Goal: Task Accomplishment & Management: Manage account settings

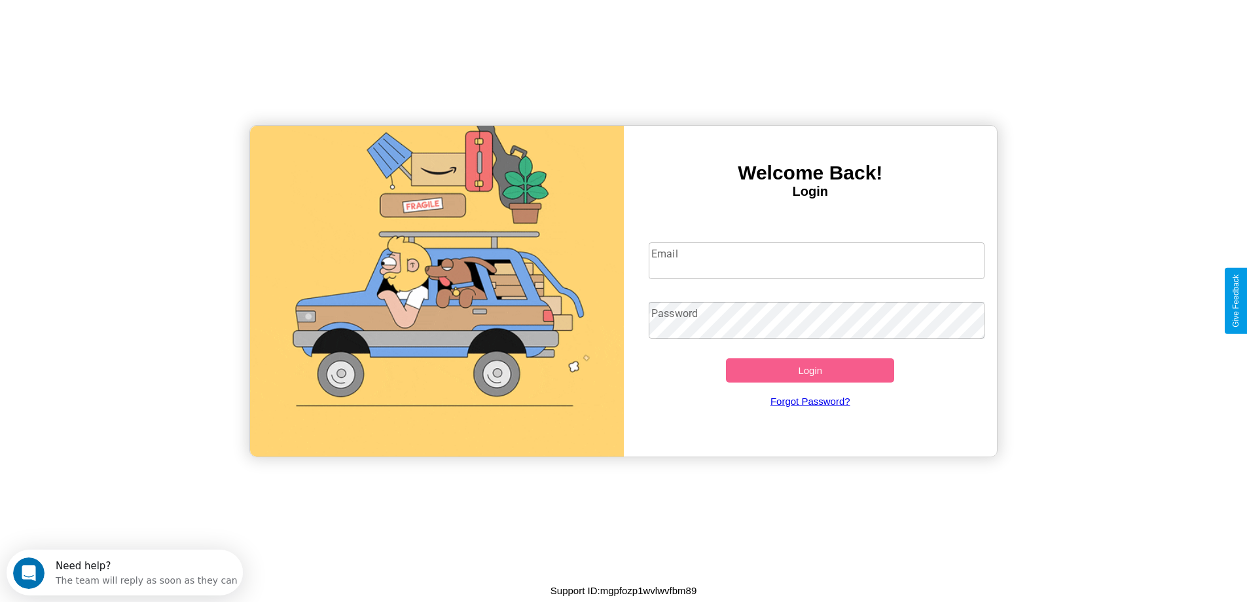
click at [816, 261] on input "Email" at bounding box center [817, 260] width 336 height 37
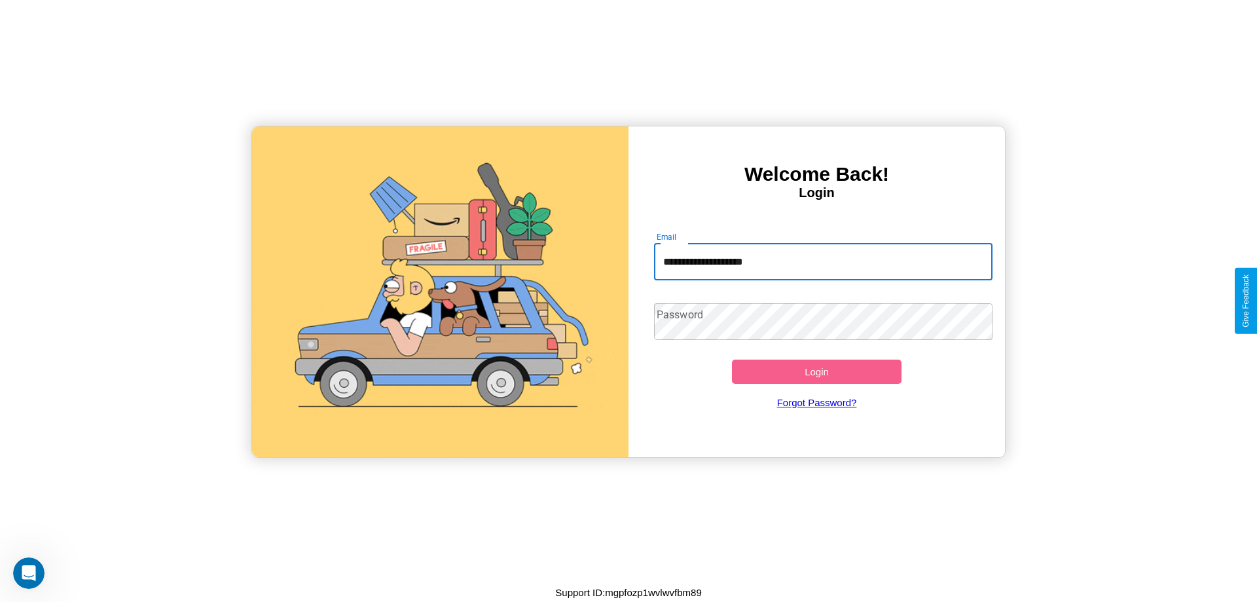
type input "**********"
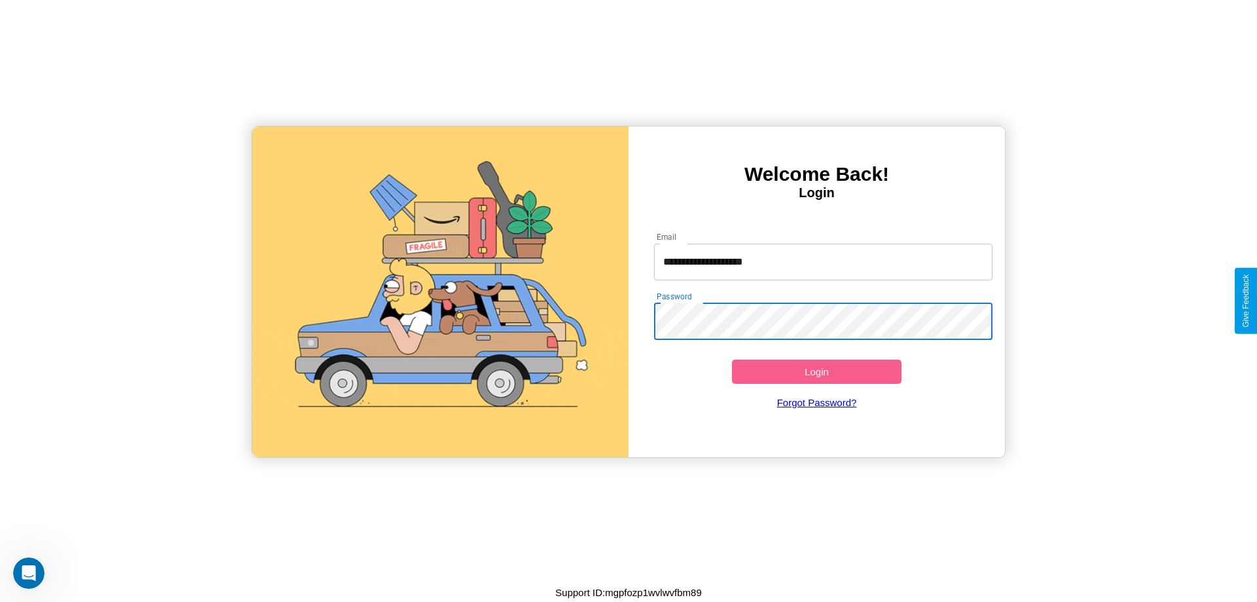
click at [816, 371] on button "Login" at bounding box center [817, 371] width 170 height 24
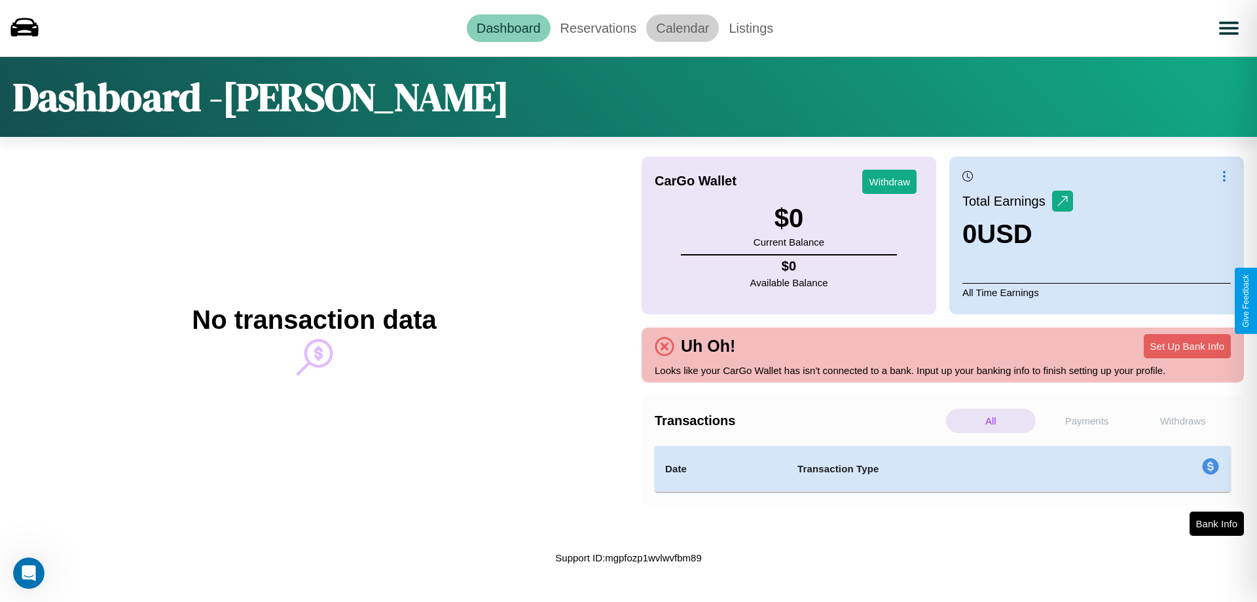
click at [682, 27] on link "Calendar" at bounding box center [682, 27] width 73 height 27
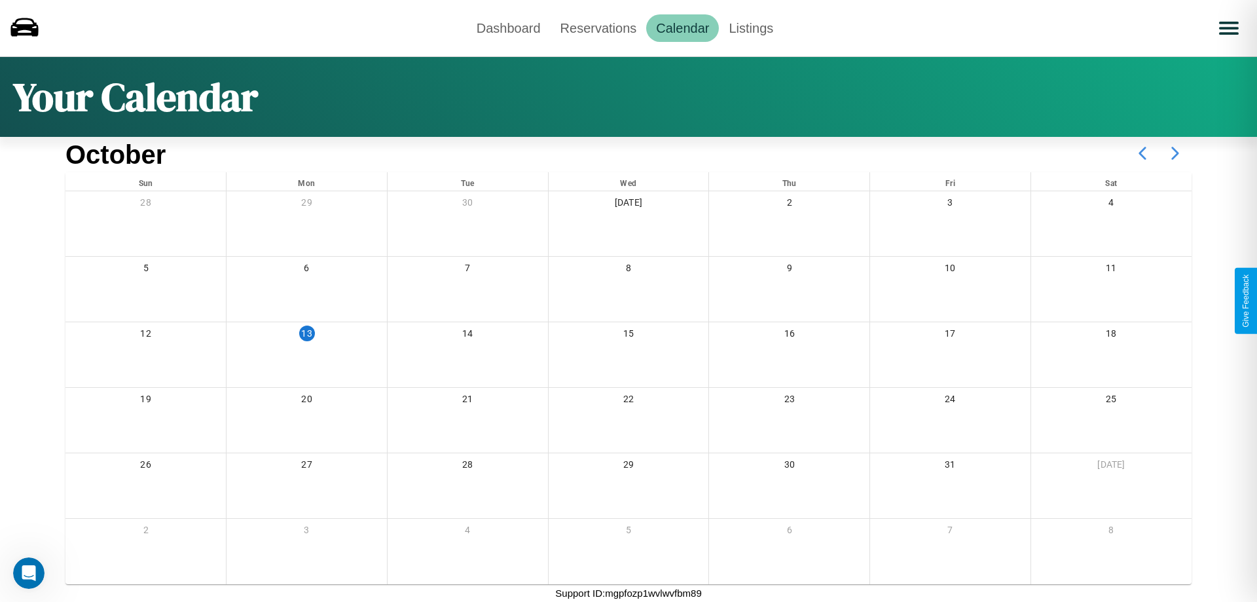
click at [1175, 153] on icon at bounding box center [1175, 153] width 33 height 33
click at [508, 27] on link "Dashboard" at bounding box center [509, 27] width 84 height 27
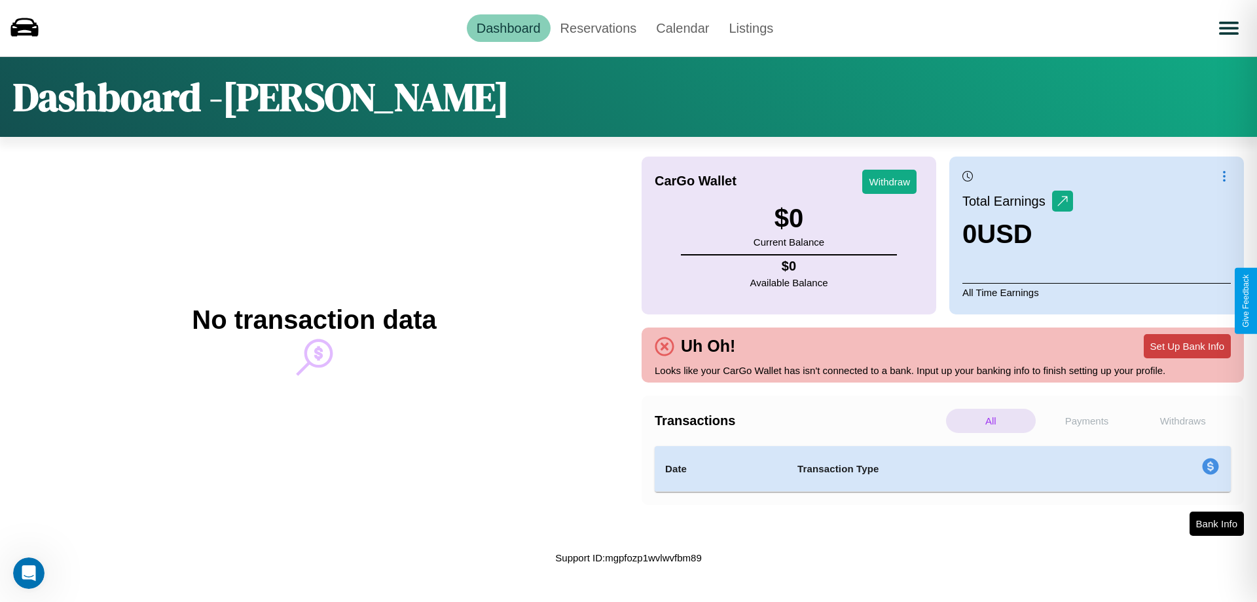
click at [1187, 346] on button "Set Up Bank Info" at bounding box center [1187, 346] width 87 height 24
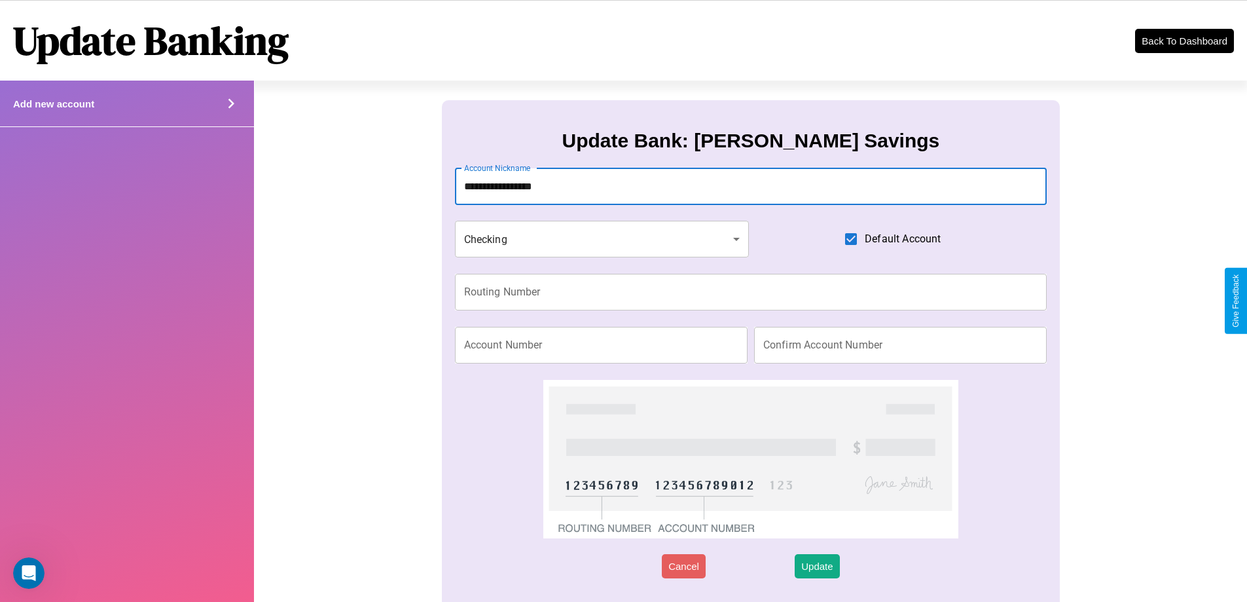
type input "**********"
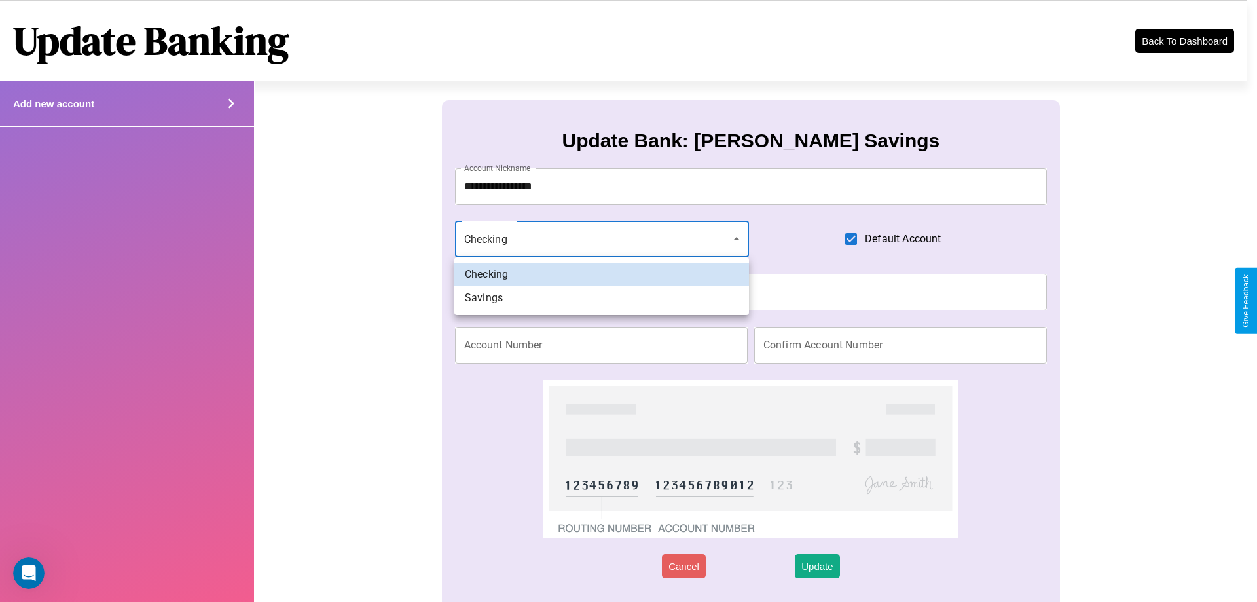
click at [602, 239] on div at bounding box center [628, 301] width 1257 height 602
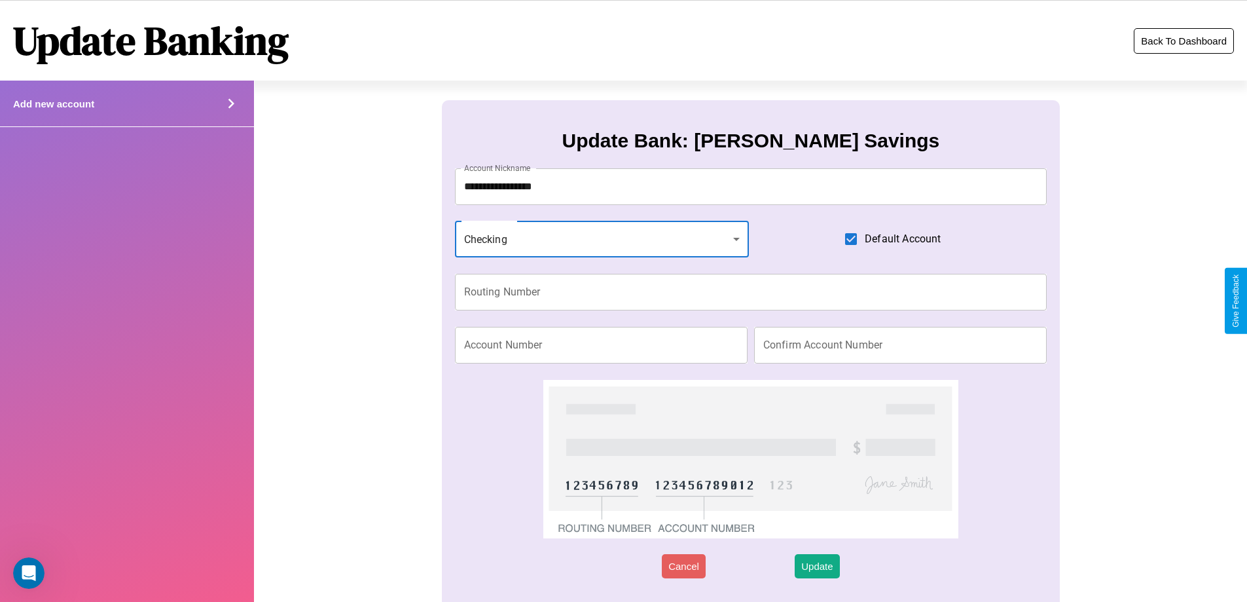
click at [1184, 41] on button "Back To Dashboard" at bounding box center [1184, 41] width 100 height 26
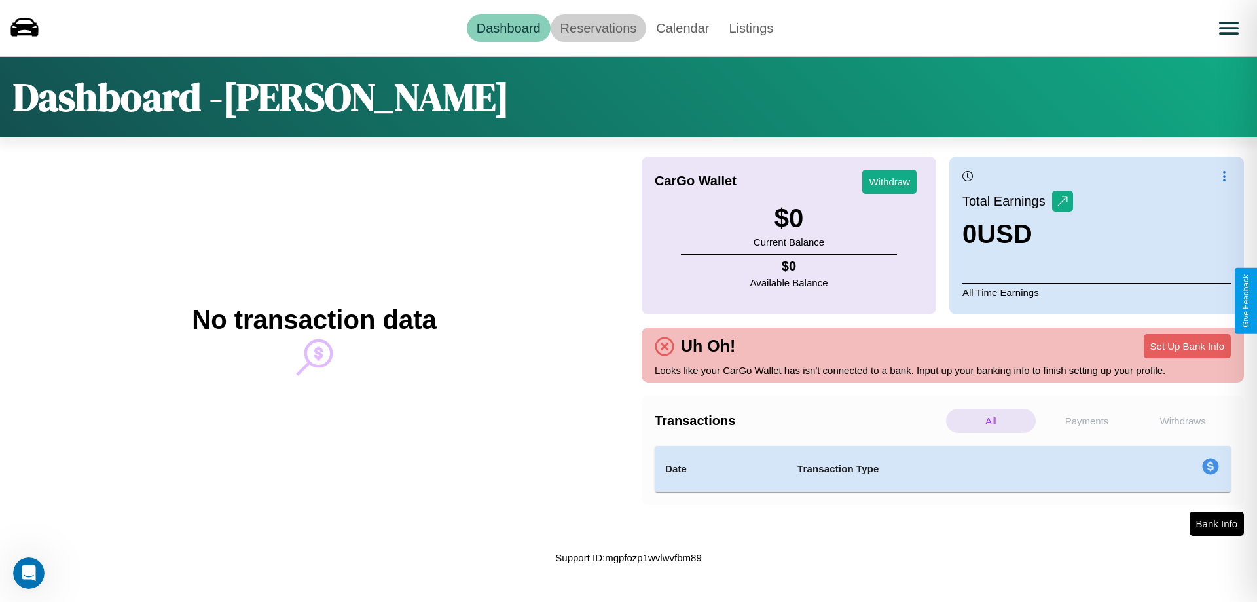
click at [598, 27] on link "Reservations" at bounding box center [599, 27] width 96 height 27
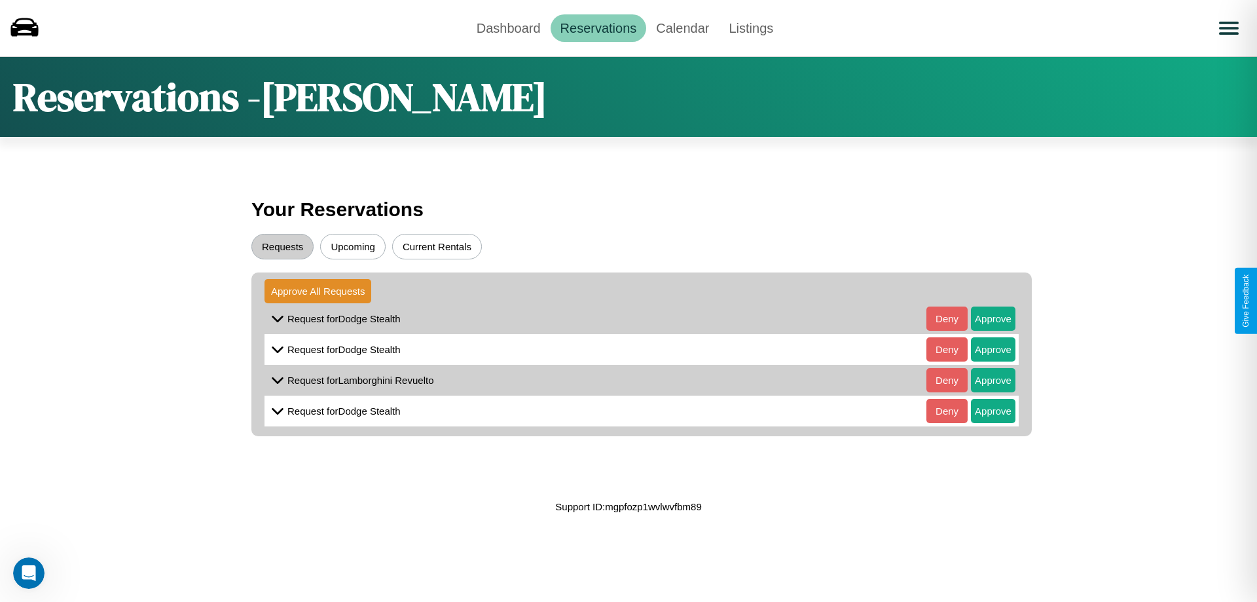
click at [353, 246] on button "Upcoming" at bounding box center [352, 247] width 65 height 26
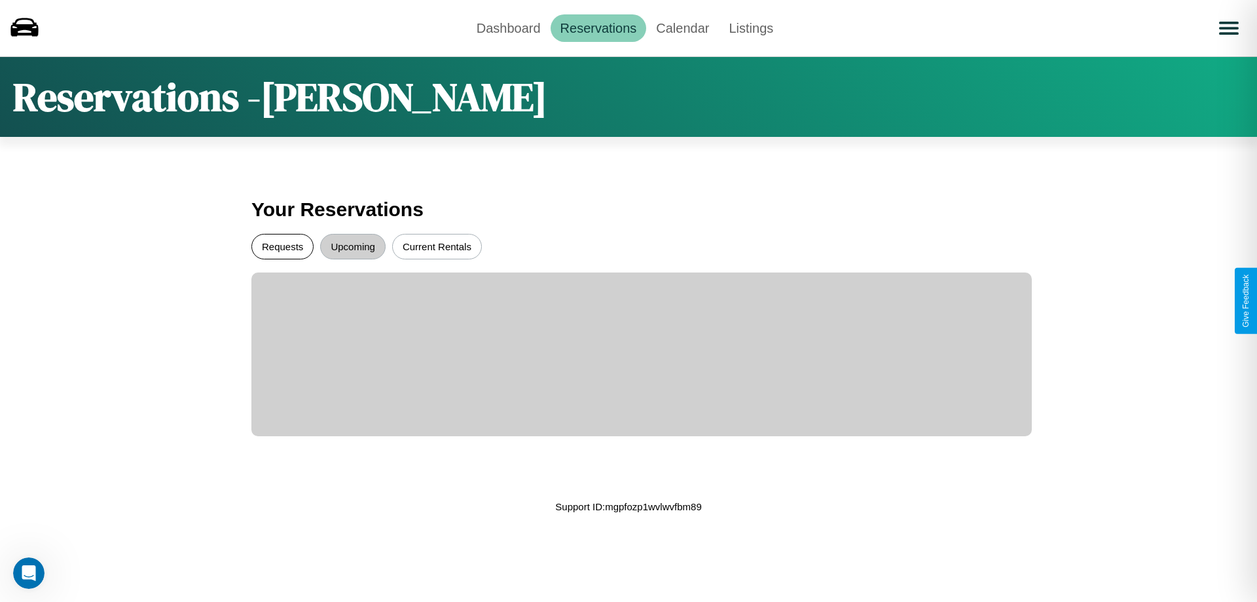
click at [282, 246] on button "Requests" at bounding box center [282, 247] width 62 height 26
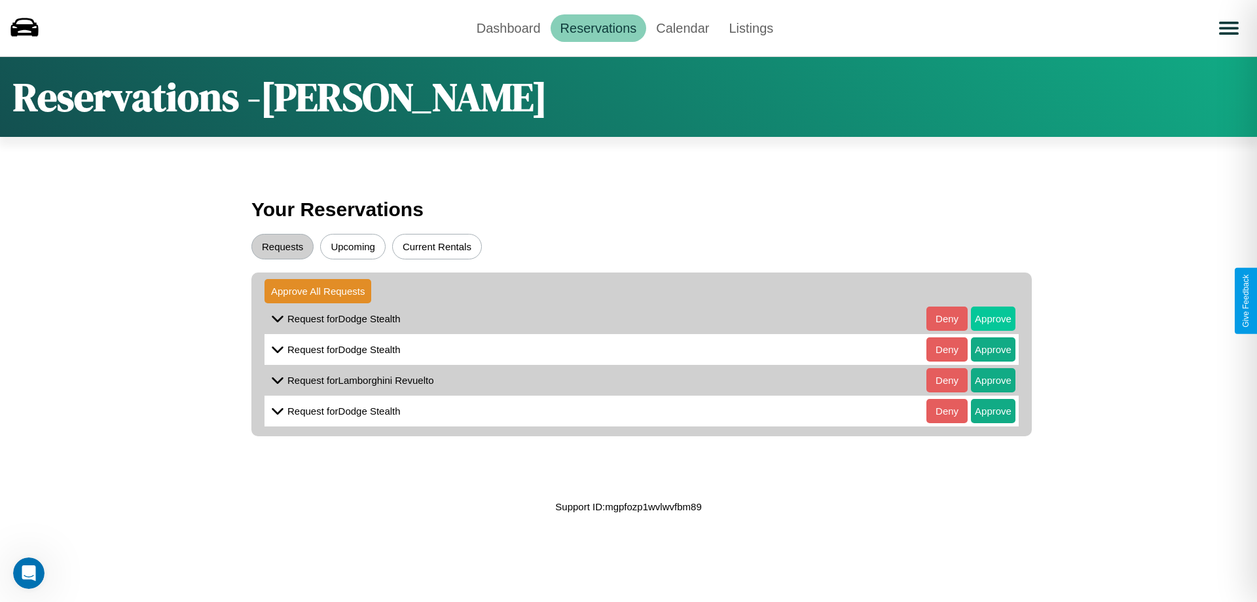
click at [983, 318] on button "Approve" at bounding box center [993, 318] width 45 height 24
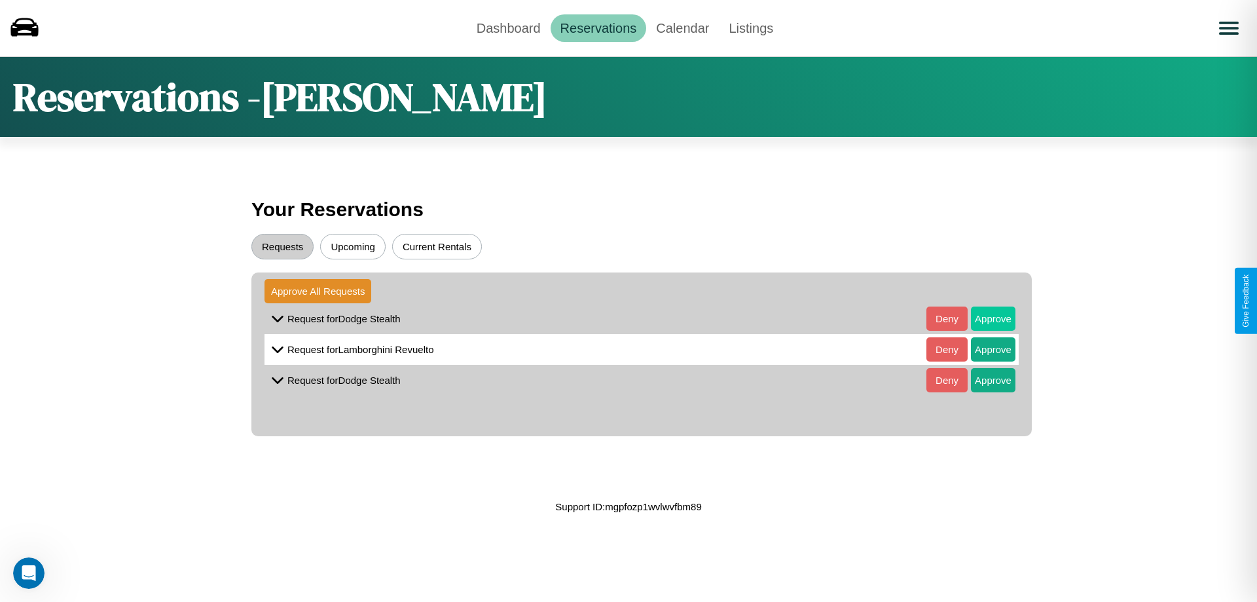
click at [983, 318] on button "Approve" at bounding box center [993, 318] width 45 height 24
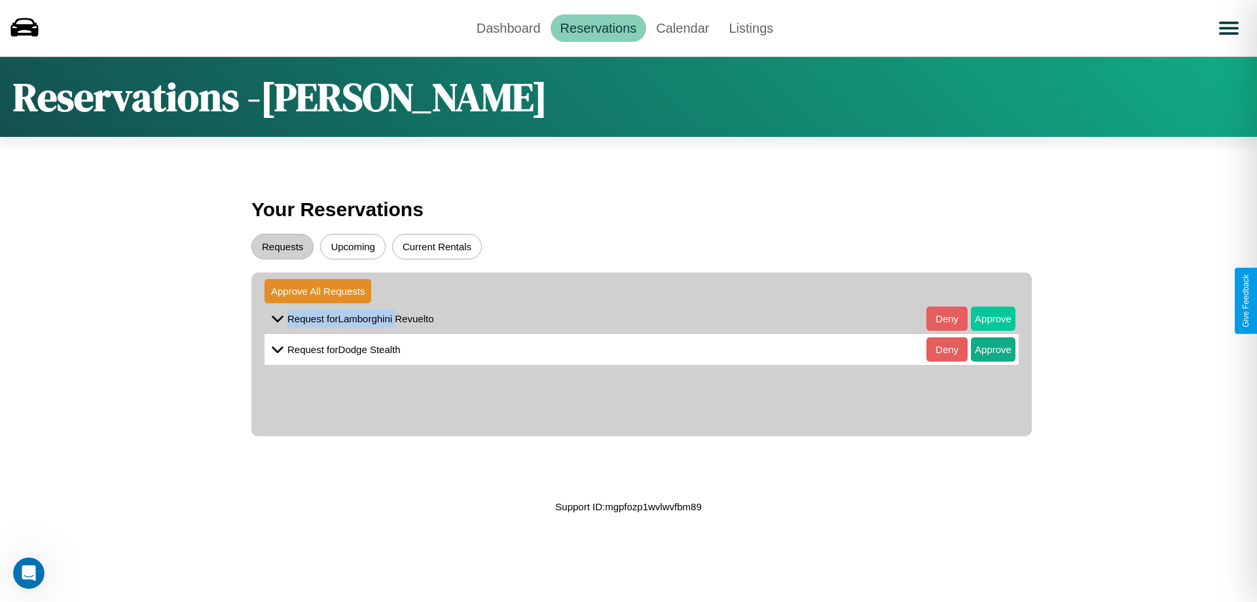
click at [983, 318] on button "Approve" at bounding box center [993, 318] width 45 height 24
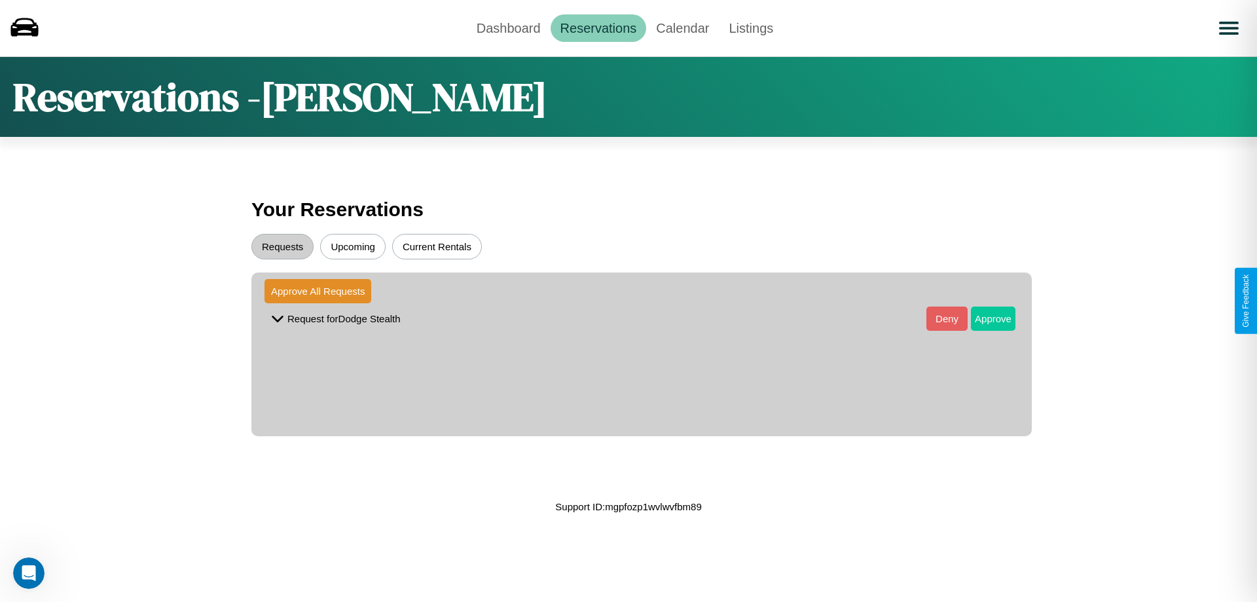
click at [983, 318] on button "Approve" at bounding box center [993, 318] width 45 height 24
